Goal: Book appointment/travel/reservation

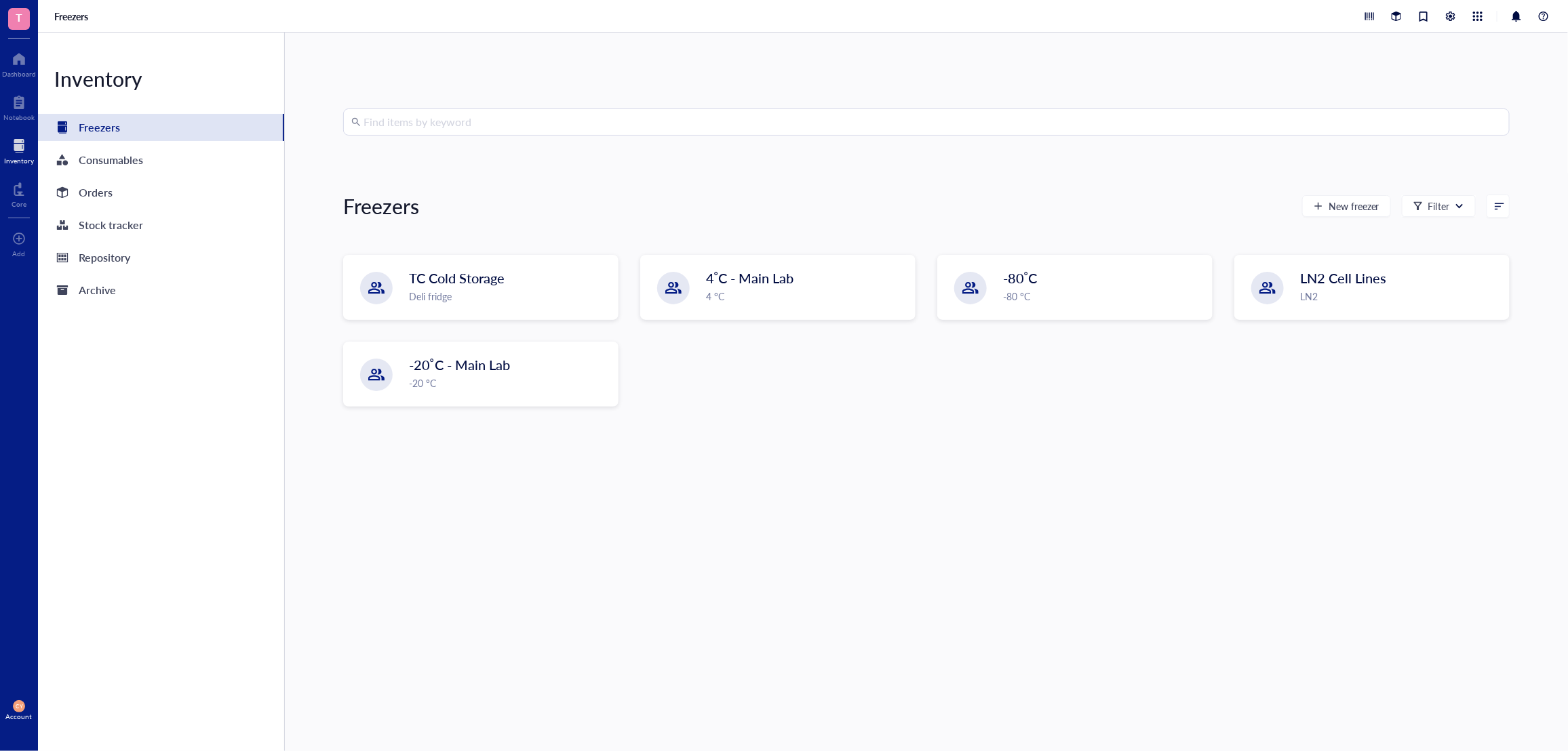
click at [18, 151] on div at bounding box center [19, 145] width 30 height 22
click at [22, 191] on div at bounding box center [19, 189] width 15 height 22
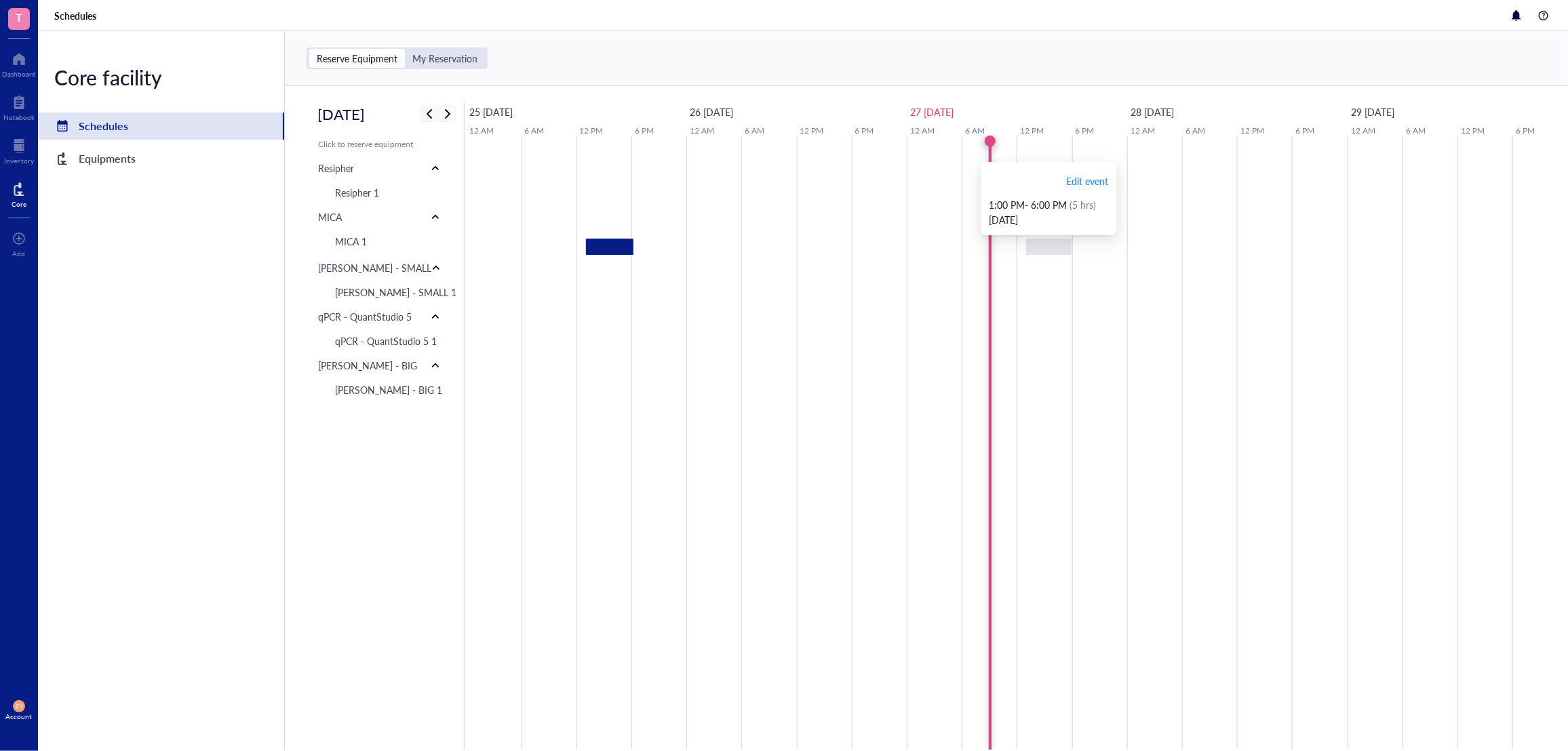
click at [1050, 251] on div at bounding box center [1049, 247] width 46 height 16
click at [166, 234] on div "Core facility Schedules Equipments" at bounding box center [162, 390] width 247 height 718
click at [706, 51] on div "Reserve Equipment My Reservation" at bounding box center [926, 58] width 1283 height 55
click at [632, 50] on div "Reserve Equipment My Reservation" at bounding box center [926, 58] width 1283 height 55
